Goal: Task Accomplishment & Management: Use online tool/utility

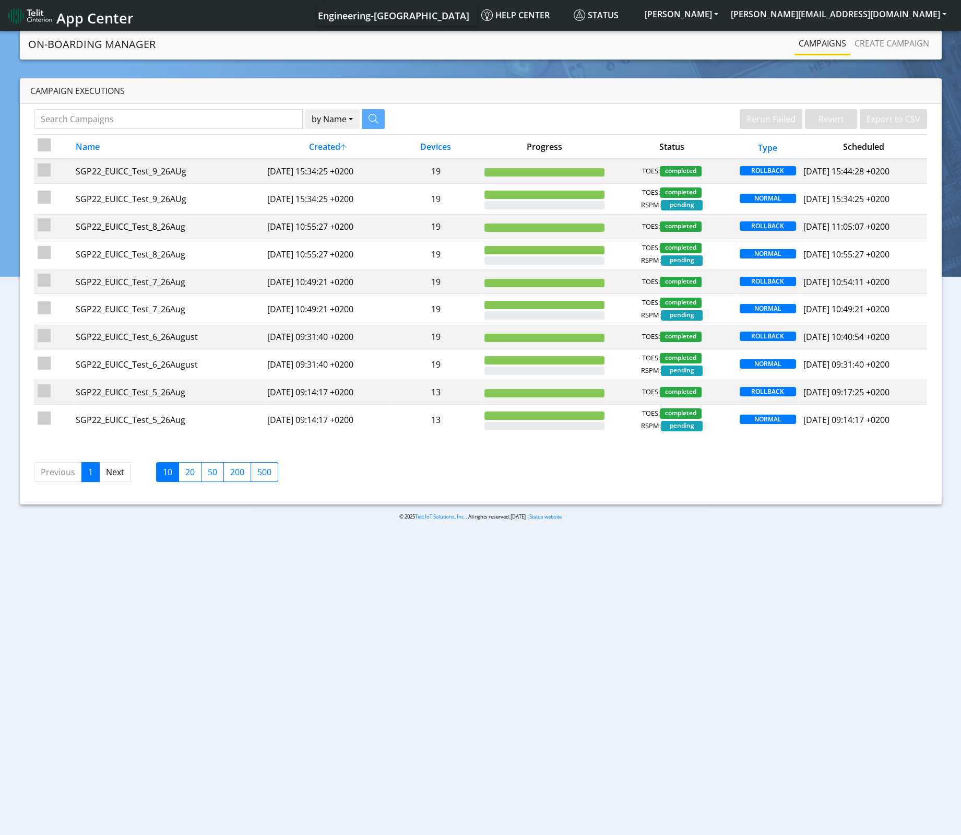
click at [795, 712] on body "App Center Engineering-[GEOGRAPHIC_DATA] Help center Status ALESSANDRO [EMAIL_A…" at bounding box center [480, 434] width 961 height 810
click at [739, 575] on body "App Center Engineering-[GEOGRAPHIC_DATA] Help center Status ALESSANDRO [EMAIL_A…" at bounding box center [480, 434] width 961 height 810
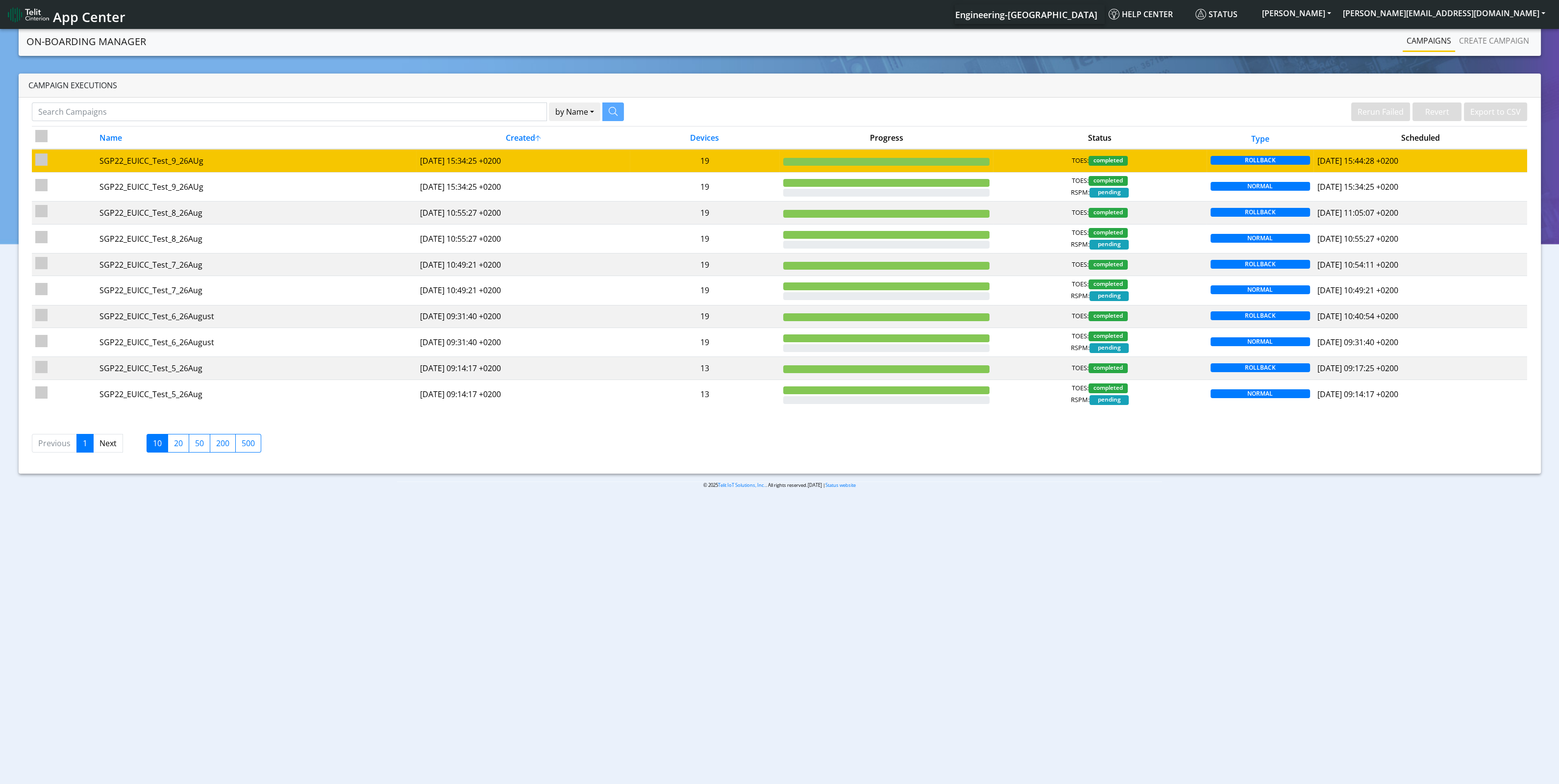
click at [48, 163] on td at bounding box center [64, 161] width 64 height 23
click at [41, 161] on input "checkbox" at bounding box center [41, 159] width 12 height 12
checkbox input "true"
checkbox input "false"
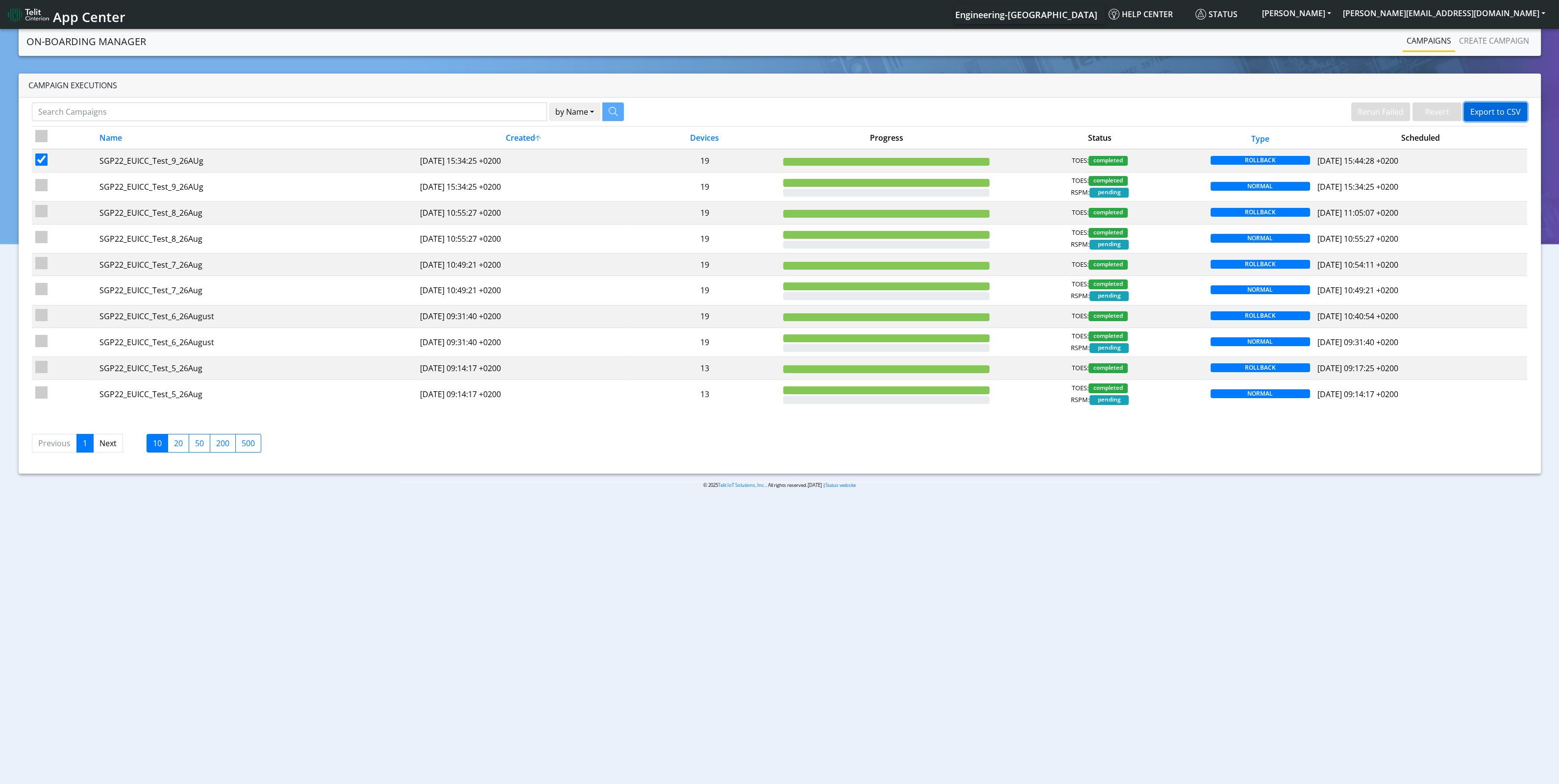
click at [747, 111] on button "Export to CSV" at bounding box center [1495, 112] width 63 height 19
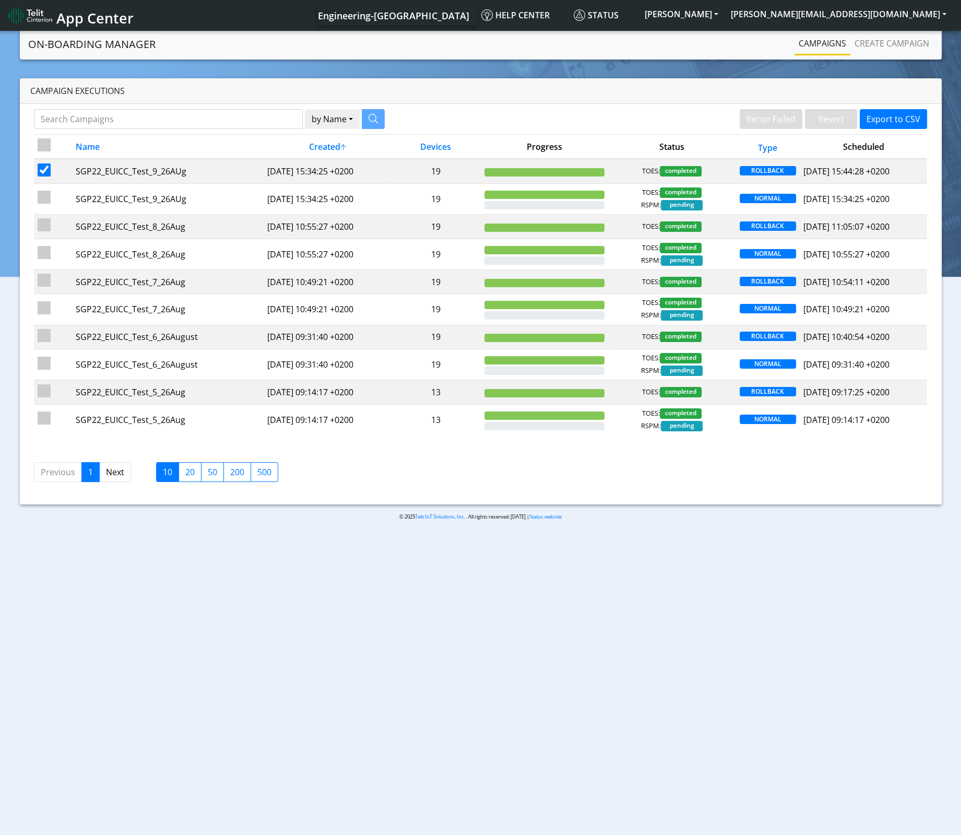
click at [795, 121] on div "Rerun Failed Revert Export to CSV" at bounding box center [708, 121] width 455 height 25
click at [795, 120] on button "Export to CSV" at bounding box center [893, 119] width 67 height 20
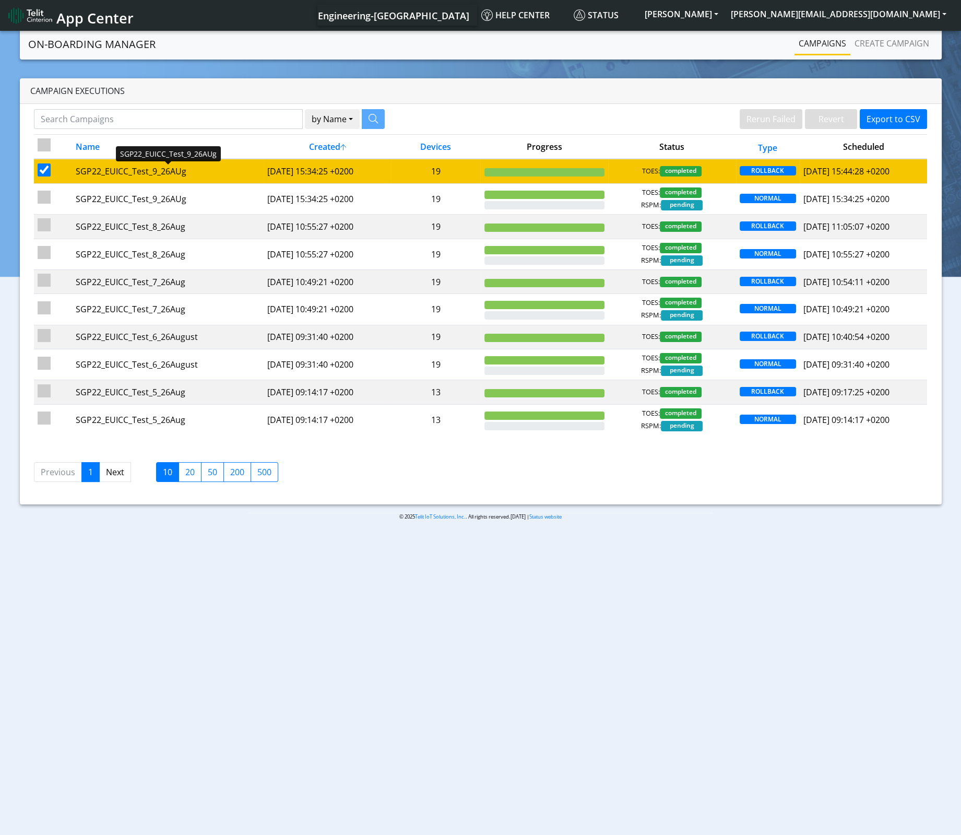
click at [145, 176] on div "SGP22_EUICC_Test_9_26AUg" at bounding box center [168, 171] width 184 height 13
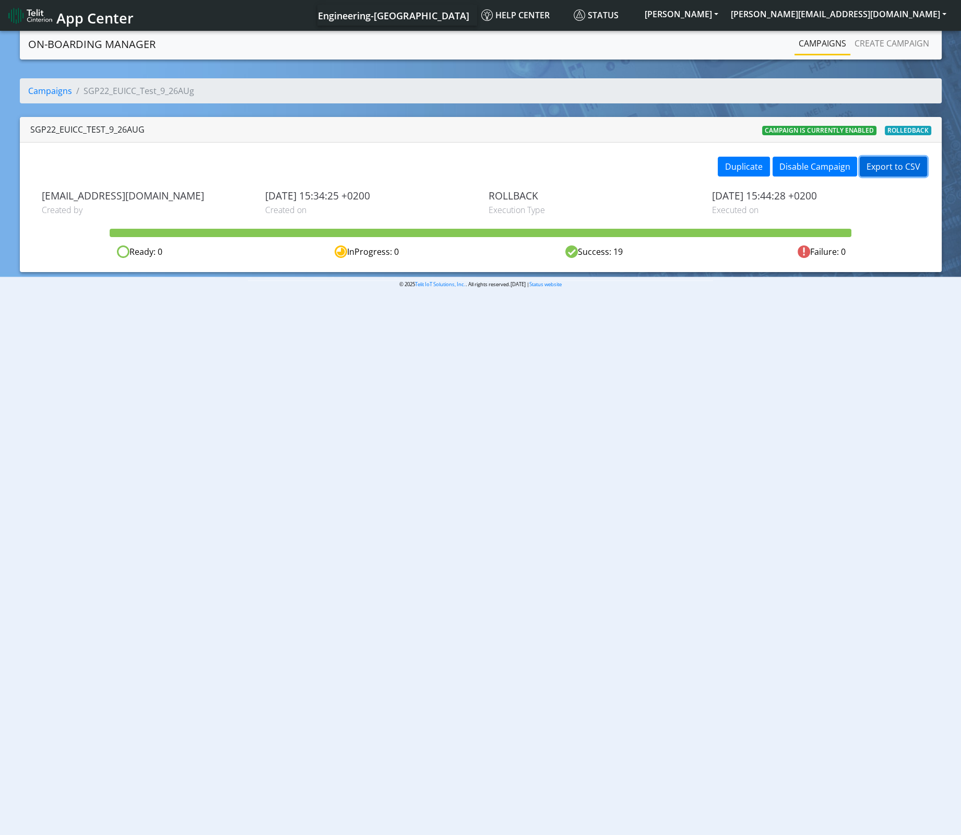
click at [795, 168] on button "Export to CSV" at bounding box center [893, 167] width 67 height 20
click at [795, 170] on button "Export to CSV" at bounding box center [893, 167] width 67 height 20
click at [795, 47] on link "Campaigns" at bounding box center [822, 43] width 56 height 21
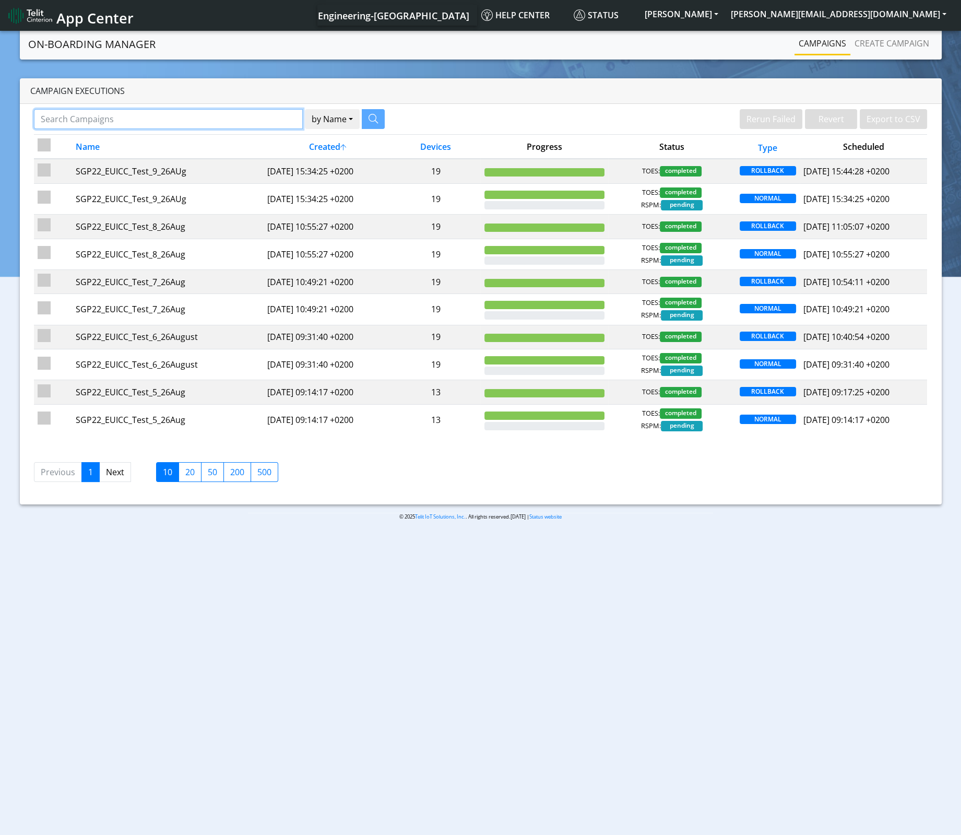
click at [117, 123] on input "Search Campaigns" at bounding box center [168, 119] width 269 height 20
type input "a"
click at [366, 118] on button "button" at bounding box center [360, 119] width 23 height 20
click at [105, 129] on div "a by Name Name [PERSON_NAME]" at bounding box center [253, 121] width 455 height 25
click at [354, 122] on button "by Name" at bounding box center [332, 119] width 55 height 20
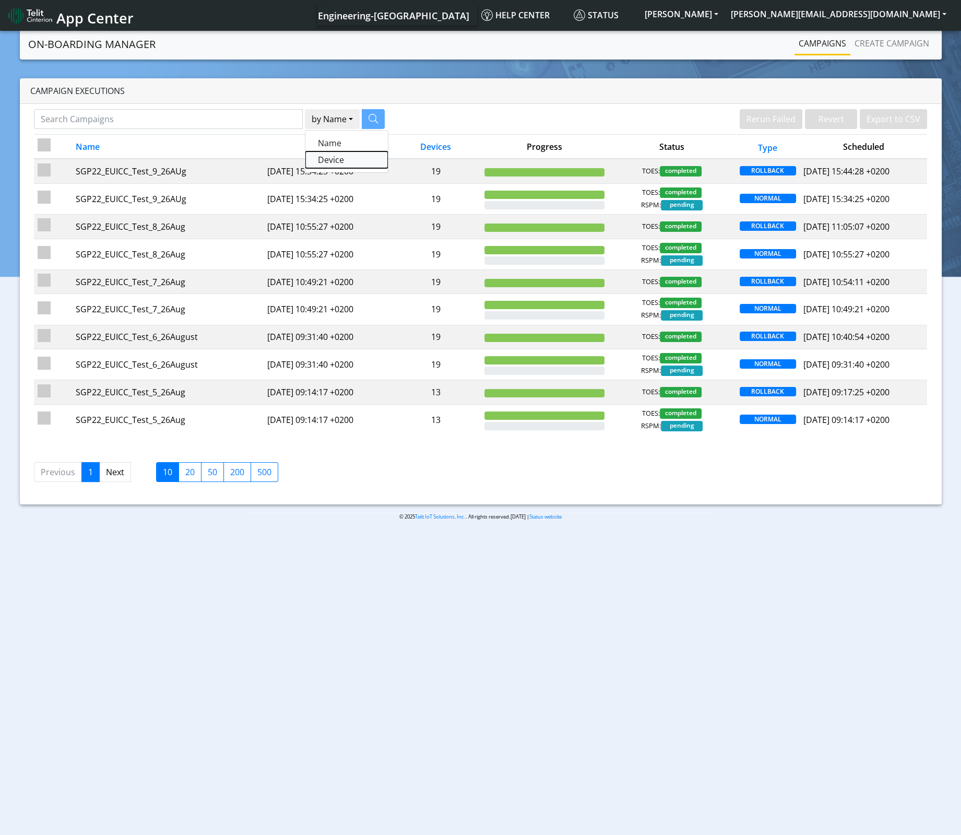
click at [345, 156] on button "Device" at bounding box center [346, 159] width 82 height 17
click at [153, 123] on input "Search Campaigns" at bounding box center [167, 119] width 267 height 20
type input "123"
click at [366, 118] on button "button" at bounding box center [360, 119] width 23 height 20
